Goal: Entertainment & Leisure: Consume media (video, audio)

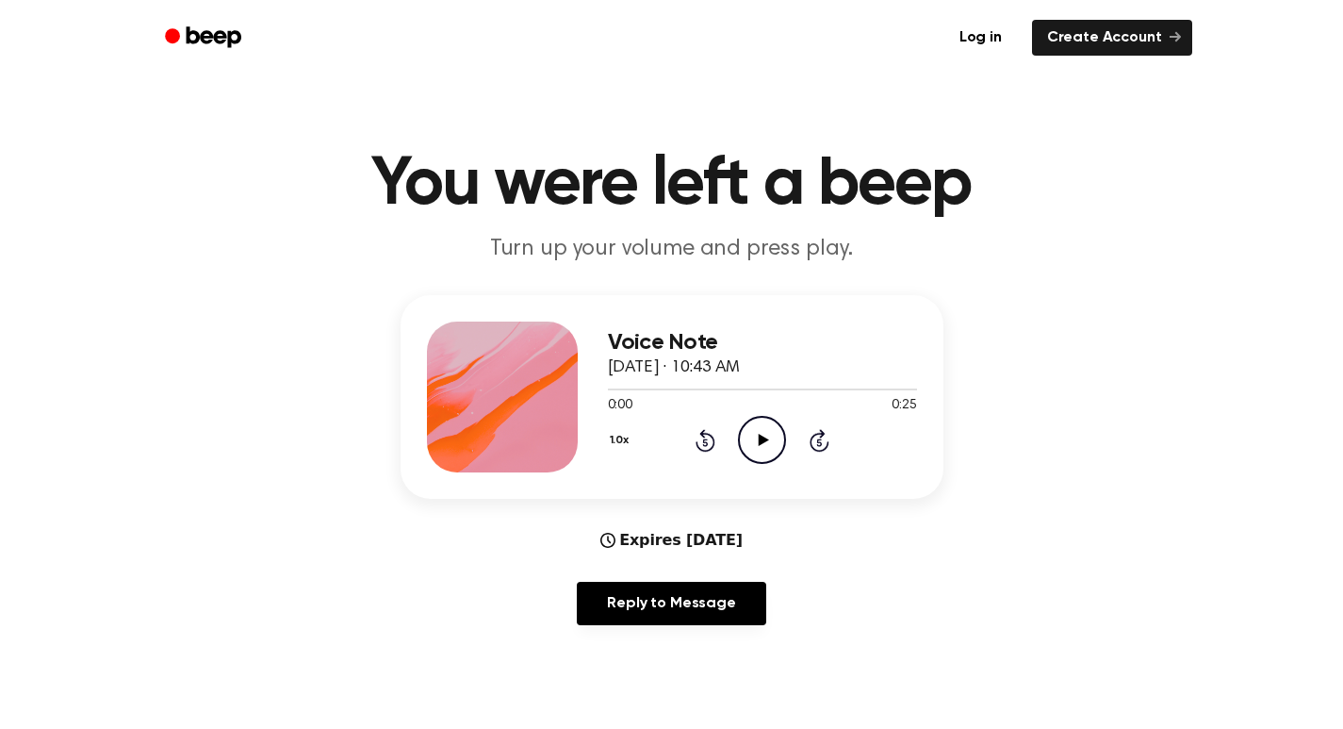
click at [768, 438] on icon "Play Audio" at bounding box center [762, 440] width 48 height 48
click at [752, 445] on icon "Play Audio" at bounding box center [762, 440] width 48 height 48
click at [768, 440] on icon at bounding box center [764, 440] width 10 height 12
click at [629, 391] on div at bounding box center [762, 388] width 309 height 15
drag, startPoint x: 629, startPoint y: 391, endPoint x: 608, endPoint y: 391, distance: 20.7
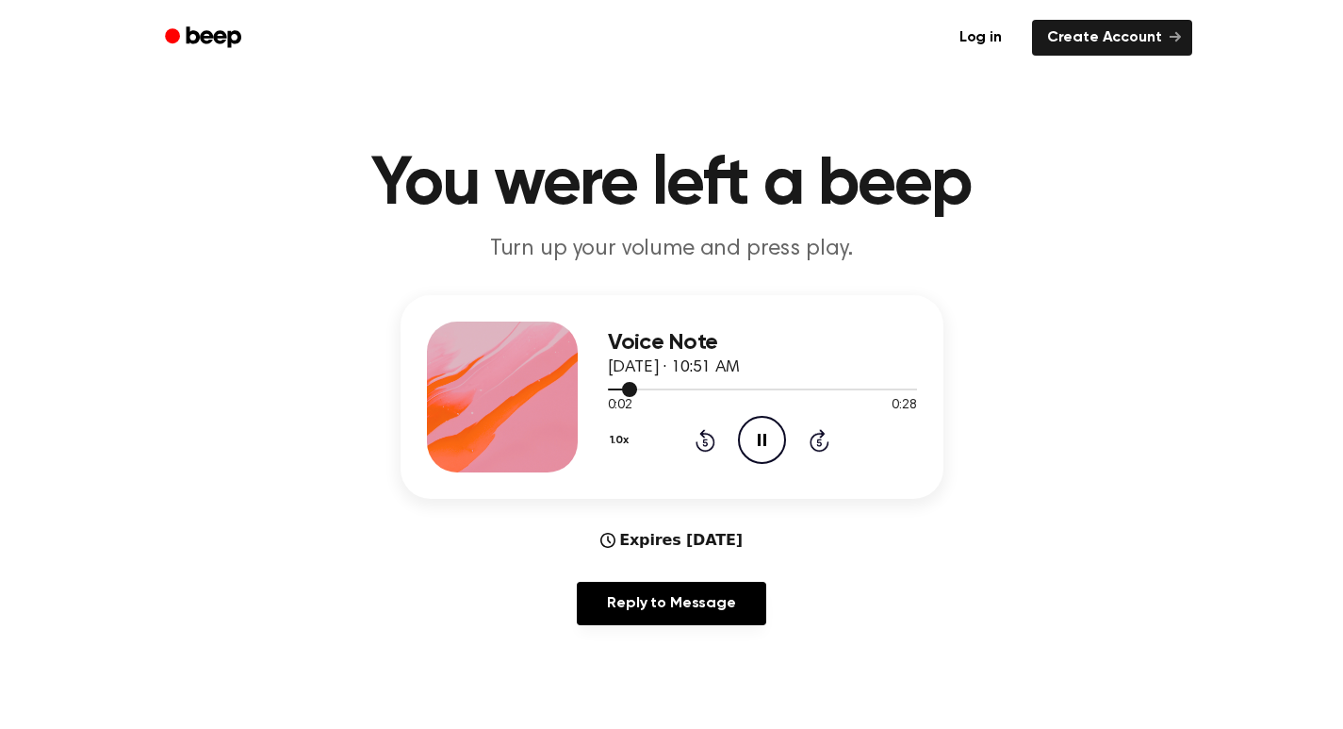
click at [608, 391] on div at bounding box center [762, 388] width 309 height 15
click at [608, 390] on div at bounding box center [762, 388] width 309 height 15
click at [1095, 531] on div "Voice Note September 22, 2025 · 10:51 AM 0:10 0:28 Your browser does not suppor…" at bounding box center [672, 467] width 1298 height 345
click at [772, 434] on icon "Play Audio" at bounding box center [762, 440] width 48 height 48
click at [768, 447] on icon "Pause Audio" at bounding box center [762, 440] width 48 height 48
